Goal: Task Accomplishment & Management: Manage account settings

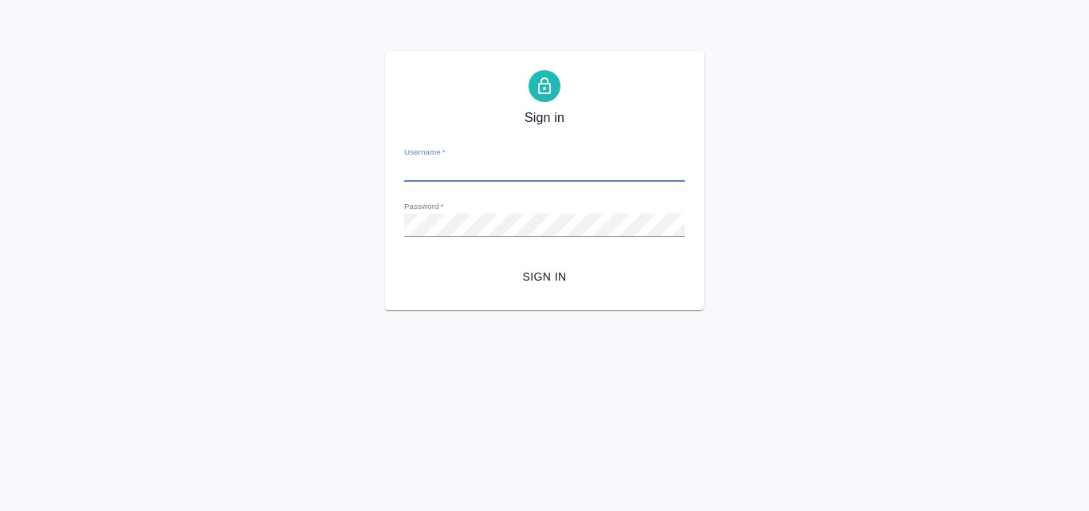
type input "g.harutyunyan@awatera.com"
click at [555, 275] on span "Sign in" at bounding box center [544, 277] width 255 height 20
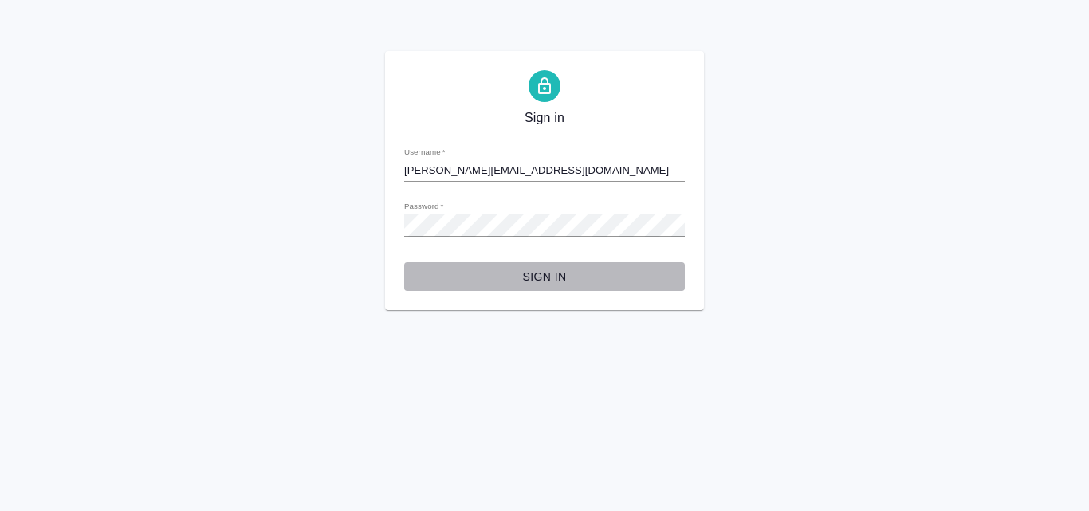
click at [555, 275] on span "Sign in" at bounding box center [544, 277] width 255 height 20
